Goal: Find specific page/section: Find specific page/section

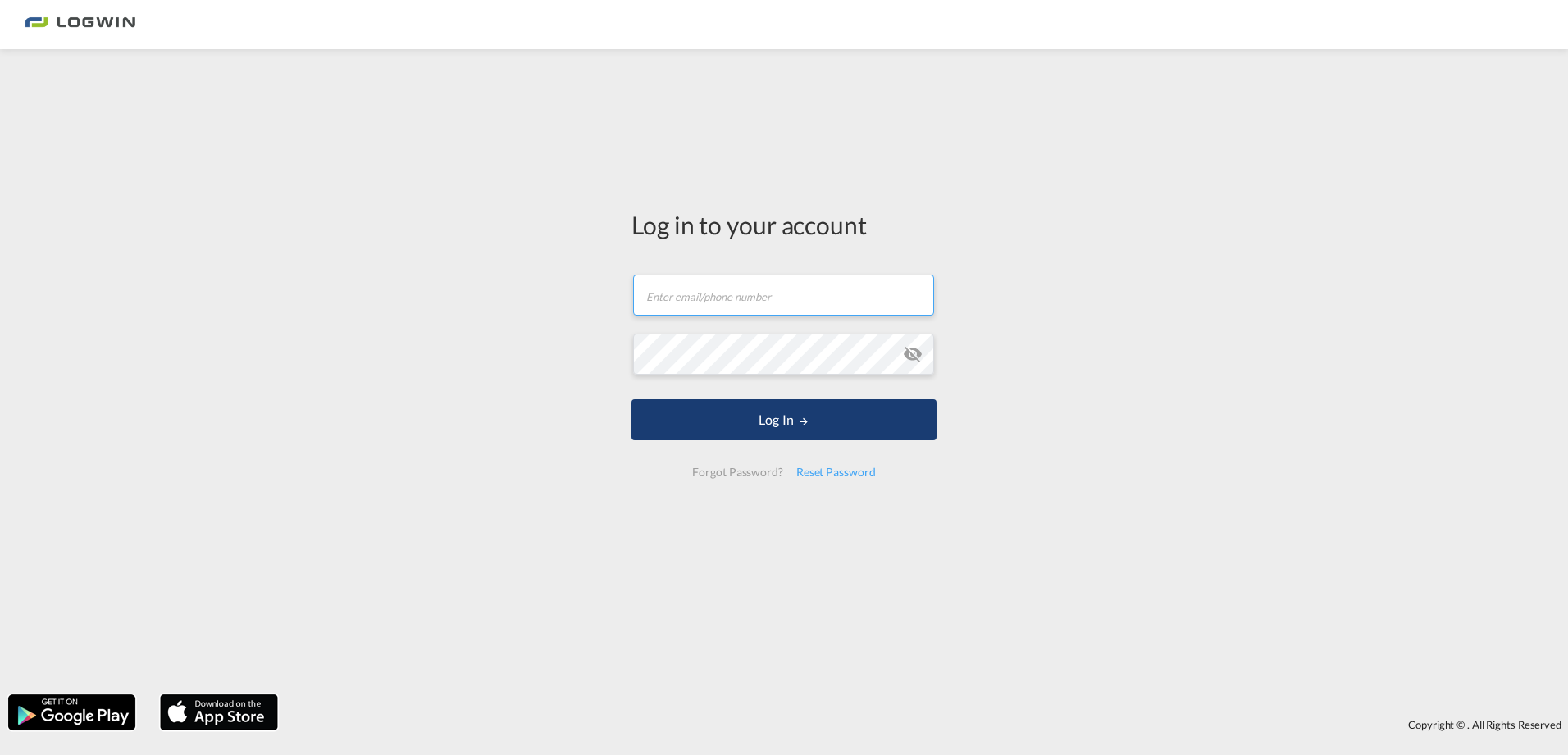
type input "[PERSON_NAME][EMAIL_ADDRESS][PERSON_NAME][DOMAIN_NAME]"
click at [792, 406] on button "Log In" at bounding box center [784, 420] width 305 height 41
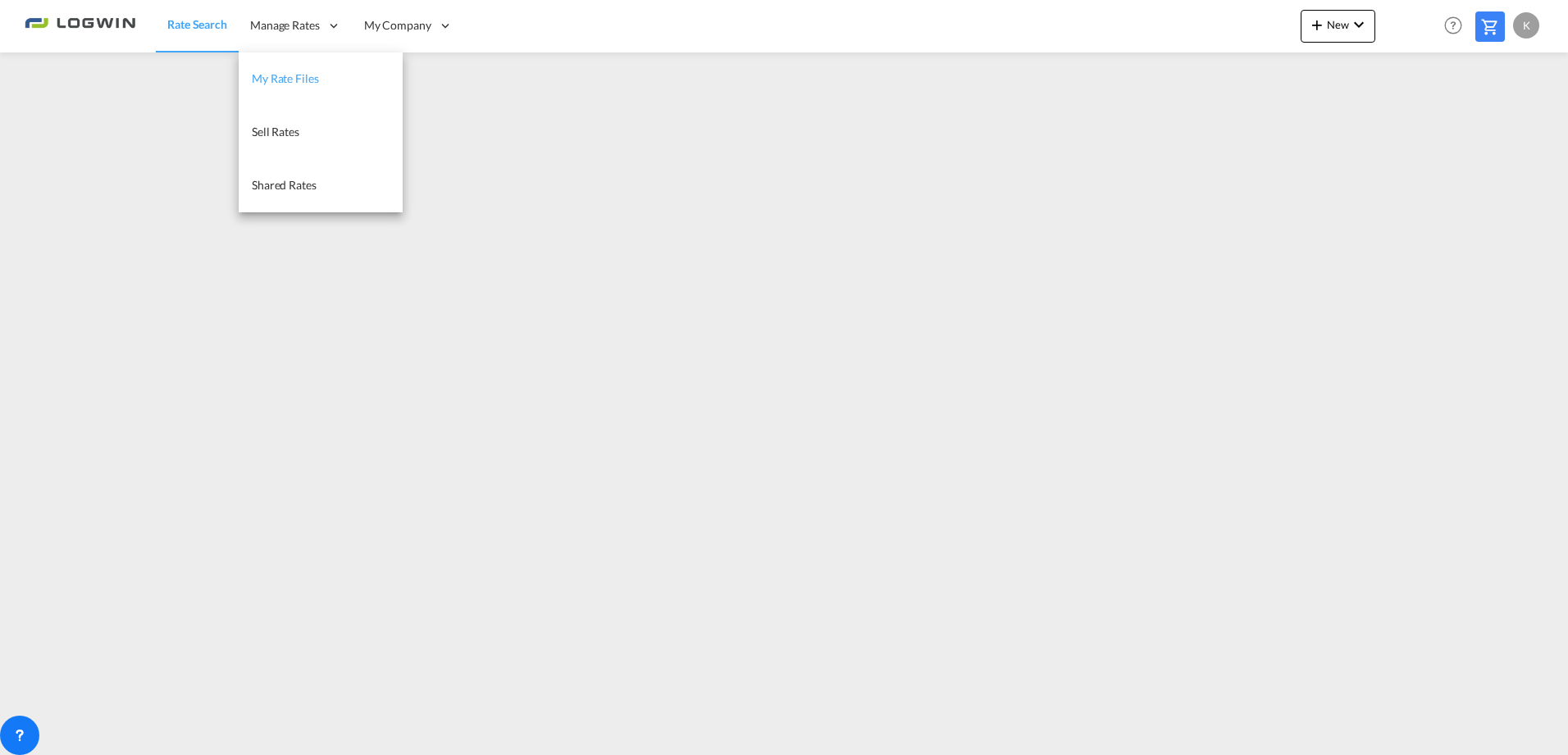
click at [283, 79] on span "My Rate Files" at bounding box center [285, 79] width 67 height 14
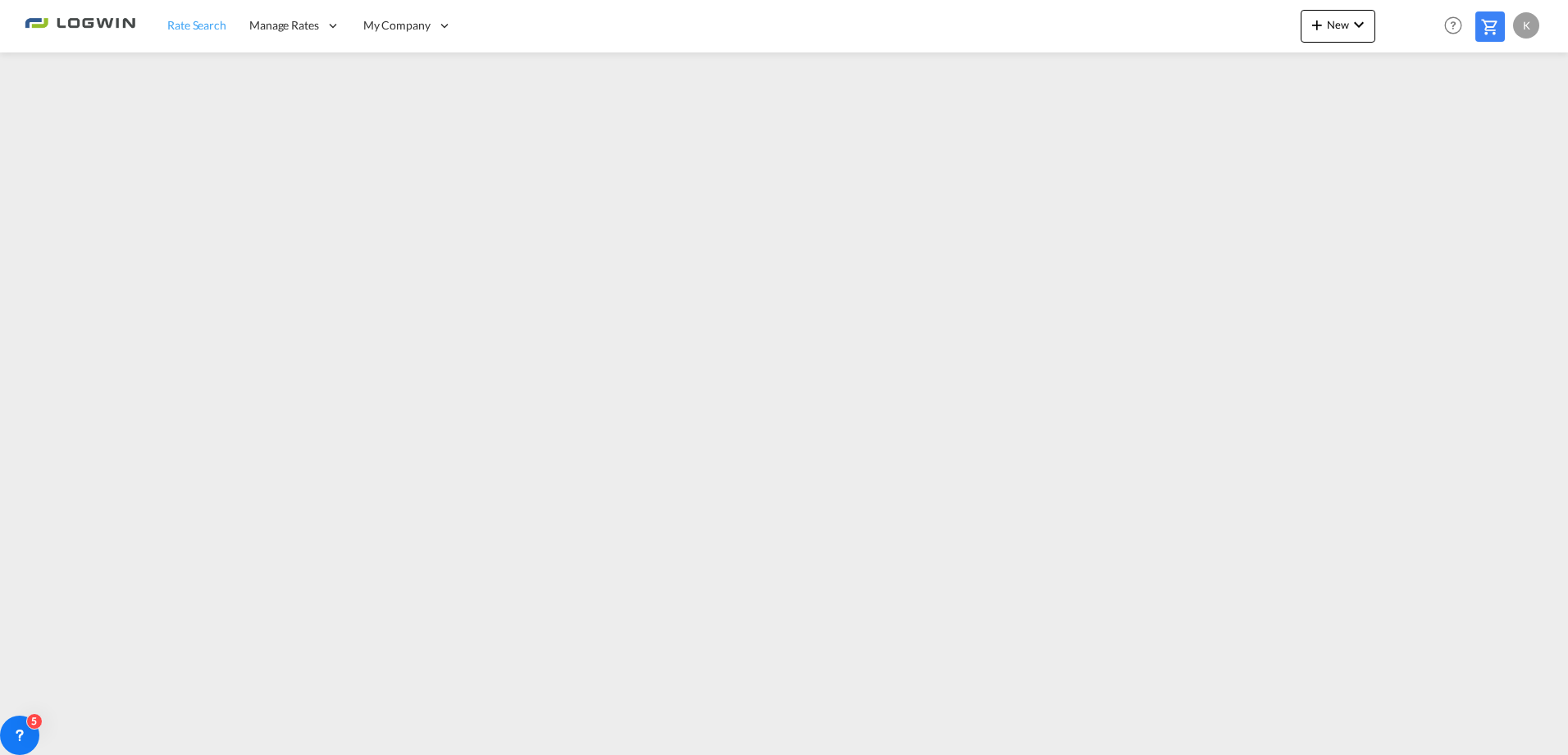
click at [183, 29] on span "Rate Search" at bounding box center [197, 25] width 59 height 14
